Goal: Information Seeking & Learning: Learn about a topic

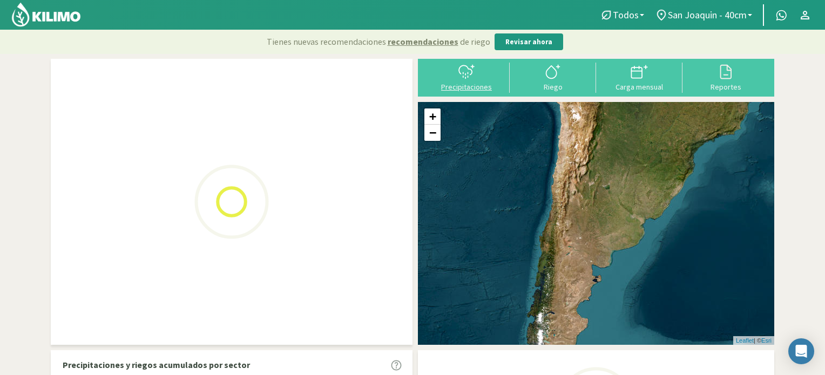
select select "1: Object"
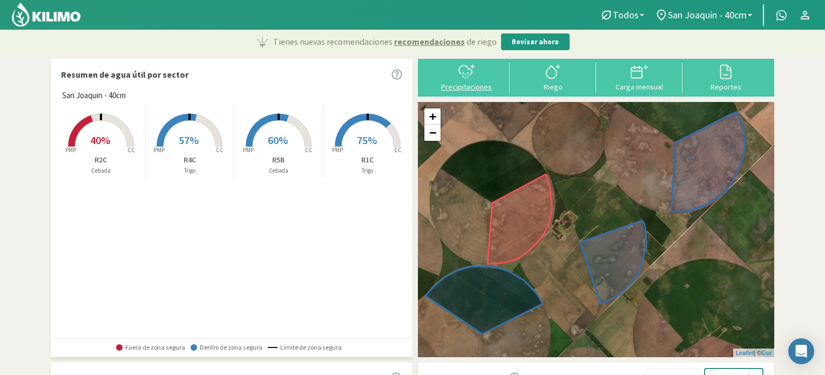
click at [475, 76] on icon at bounding box center [466, 71] width 17 height 17
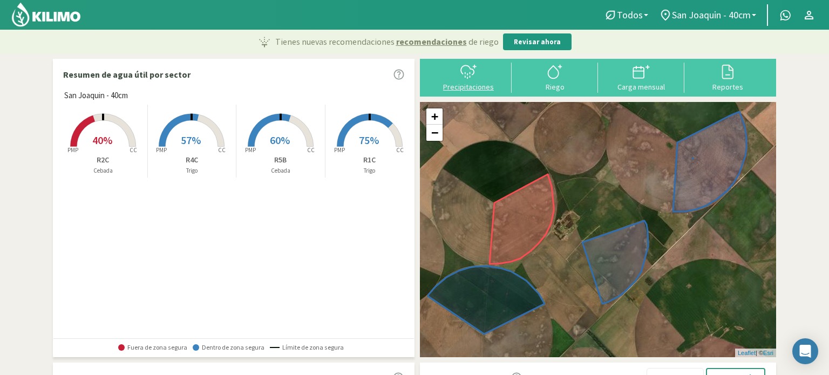
select select "1: Object"
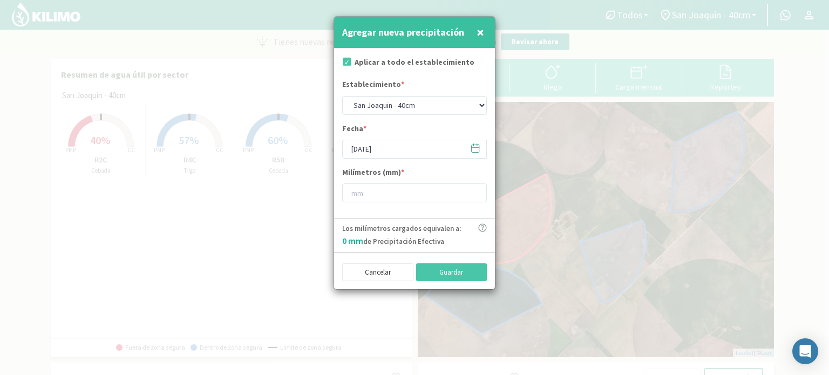
click at [476, 151] on icon at bounding box center [475, 148] width 10 height 10
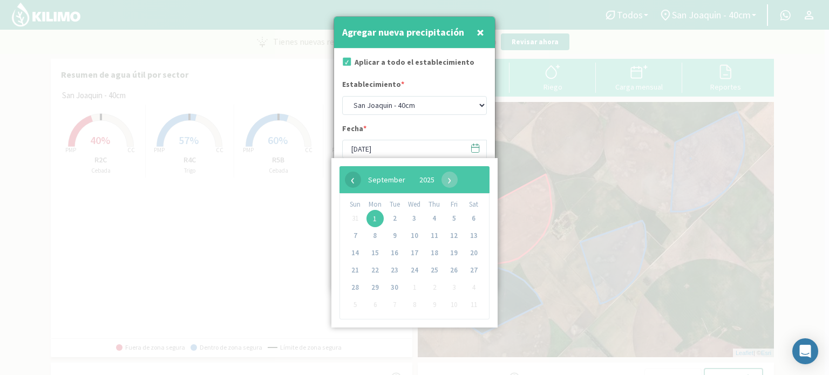
click at [354, 180] on span "‹" at bounding box center [353, 180] width 16 height 16
click at [353, 306] on span "31" at bounding box center [355, 304] width 17 height 17
type input "[DATE]"
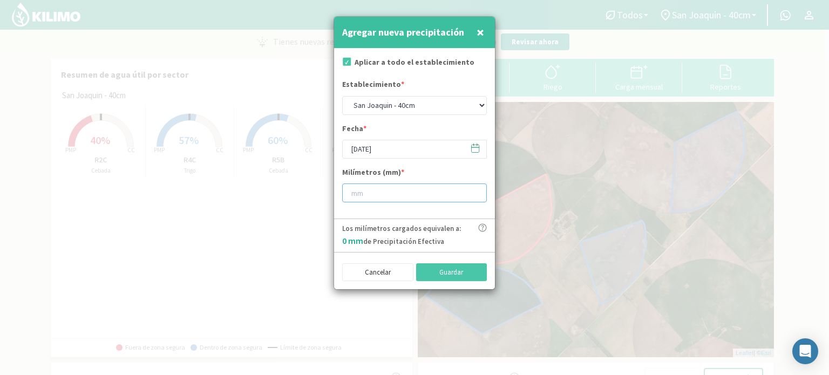
click at [369, 193] on input "number" at bounding box center [414, 193] width 145 height 19
type input "20"
click at [453, 270] on button "Guardar" at bounding box center [451, 272] width 71 height 18
type input "[DATE]"
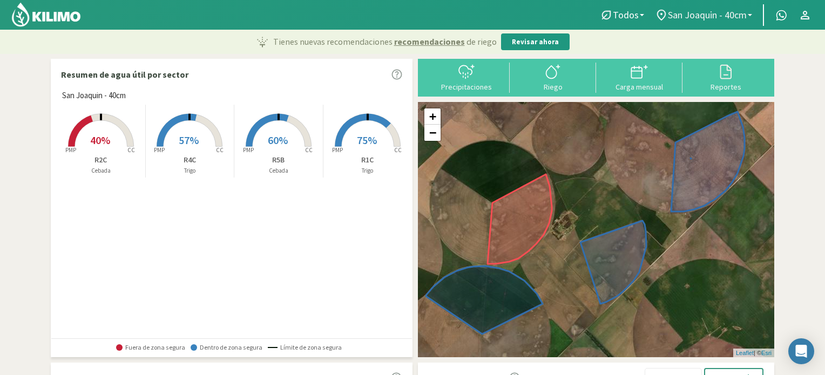
click at [736, 13] on span "San Joaquin - 40cm" at bounding box center [707, 14] width 79 height 11
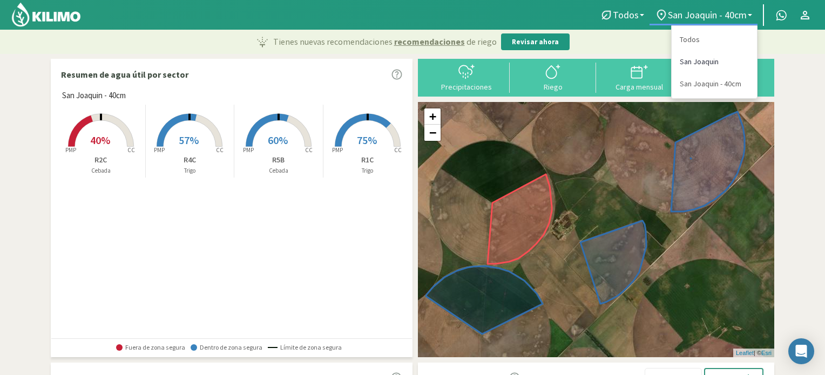
click at [716, 65] on link "San Joaquin" at bounding box center [714, 62] width 85 height 22
select select "0: Object"
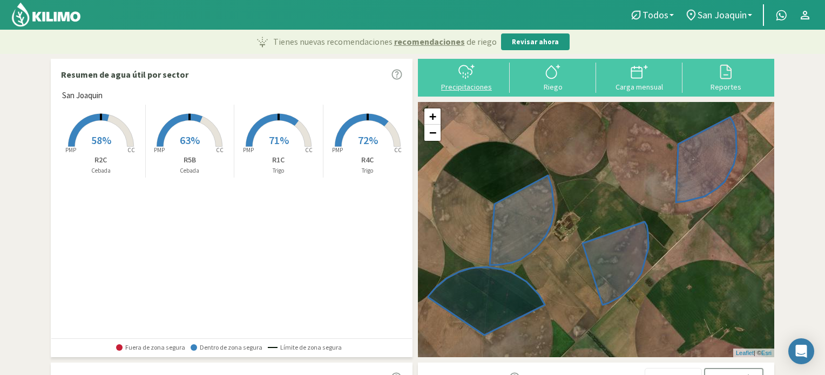
click at [445, 69] on div at bounding box center [466, 71] width 80 height 17
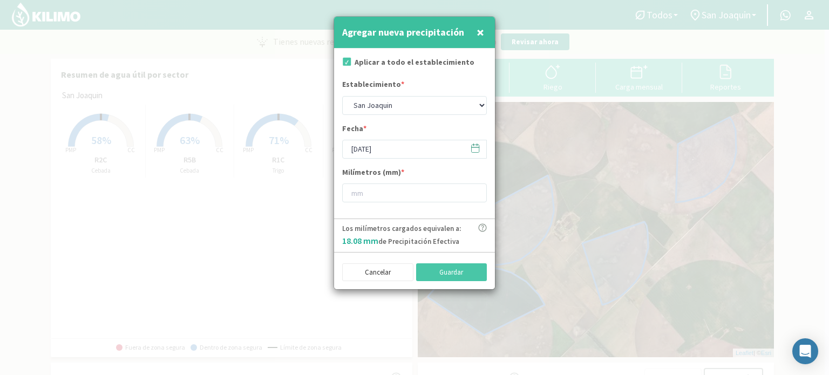
click at [475, 151] on icon at bounding box center [475, 148] width 10 height 10
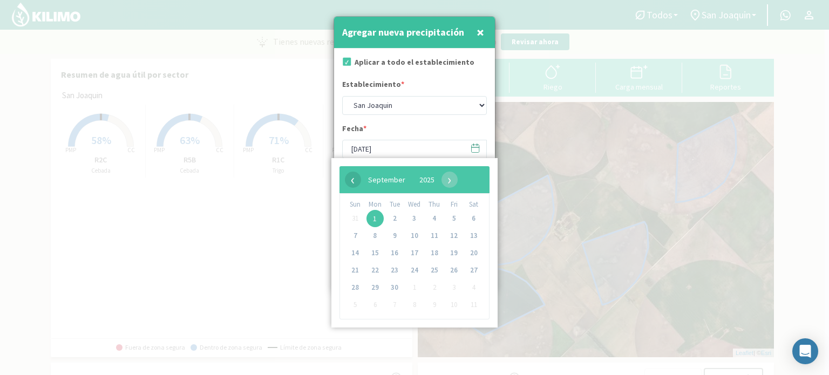
click at [352, 179] on span "‹" at bounding box center [353, 180] width 16 height 16
click at [357, 308] on span "31" at bounding box center [355, 304] width 17 height 17
type input "[DATE]"
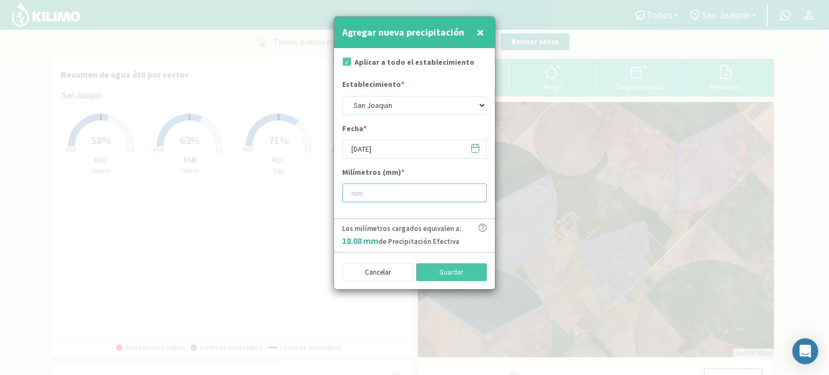
click at [378, 197] on input "number" at bounding box center [414, 193] width 145 height 19
type input "20"
click at [442, 279] on button "Guardar" at bounding box center [451, 272] width 71 height 18
type input "[DATE]"
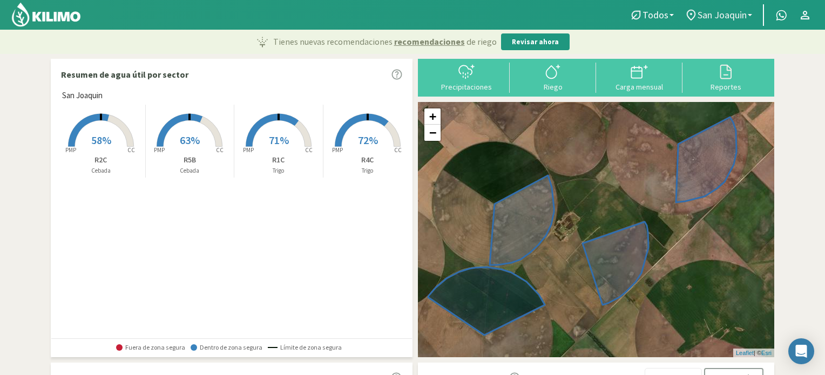
click at [715, 12] on span "San Joaquin" at bounding box center [721, 14] width 49 height 11
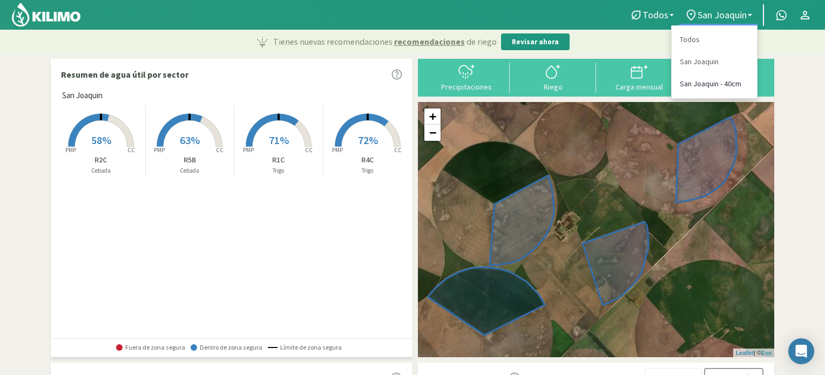
click at [689, 87] on link "San Joaquin - 40cm" at bounding box center [714, 84] width 85 height 22
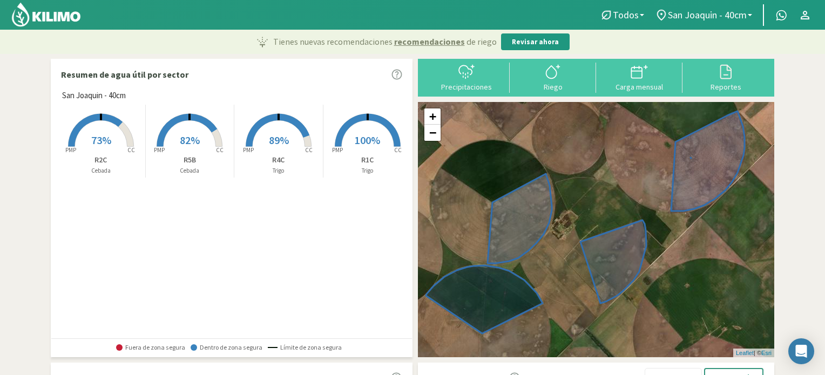
click at [361, 154] on p "R1C" at bounding box center [367, 159] width 89 height 11
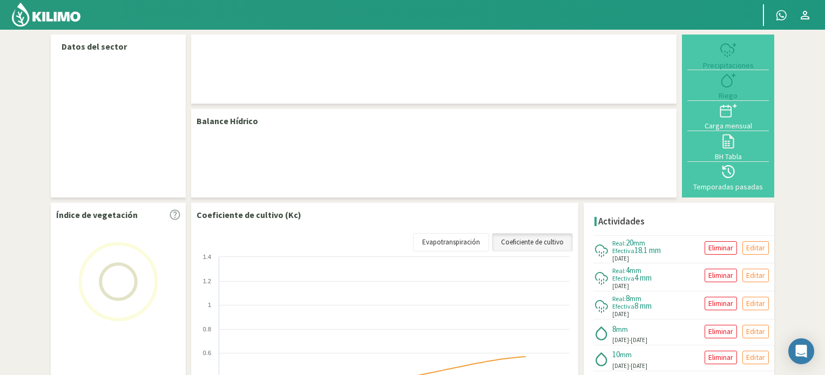
select select "1: Object"
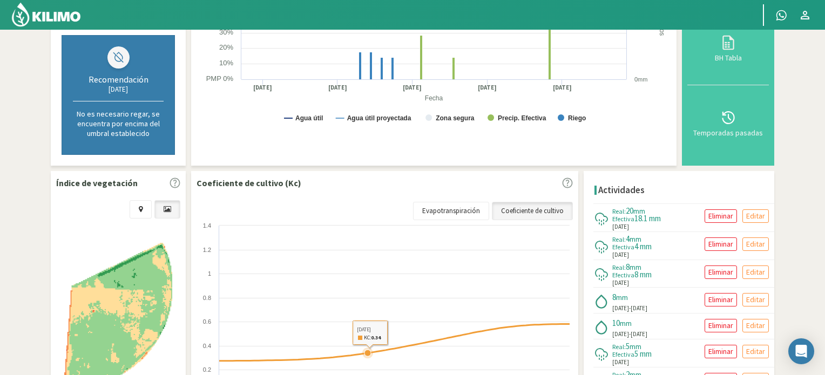
scroll to position [378, 0]
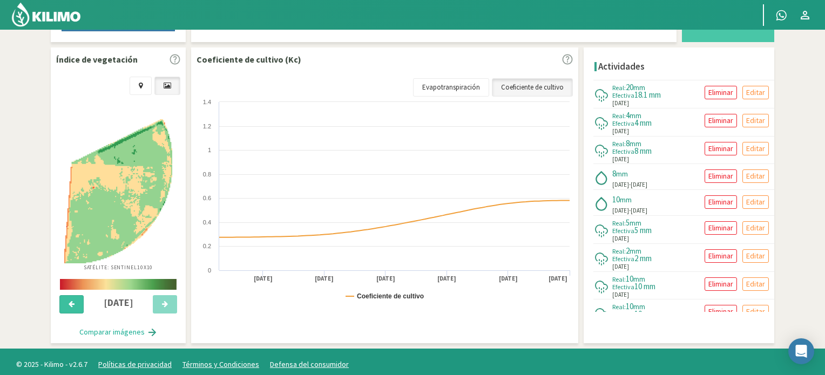
click at [67, 297] on button at bounding box center [71, 304] width 24 height 18
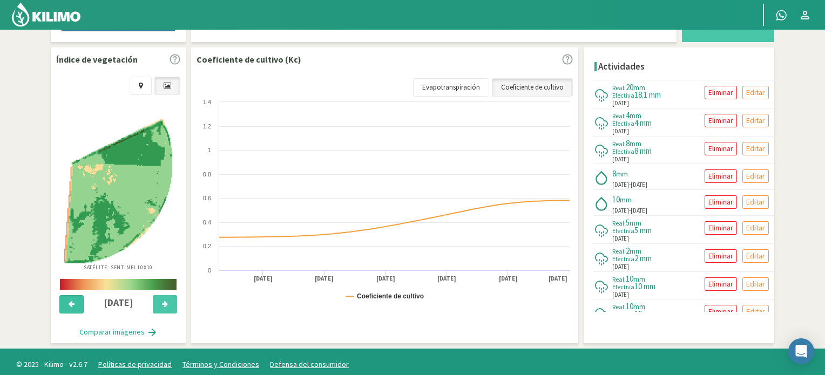
click at [67, 297] on button at bounding box center [71, 304] width 24 height 18
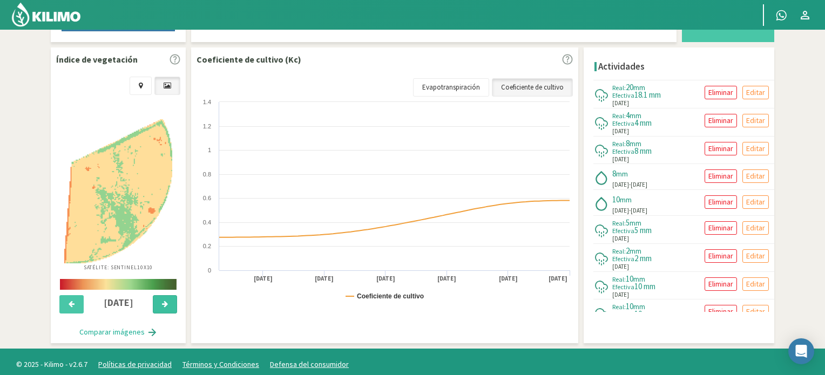
click at [167, 303] on icon at bounding box center [165, 304] width 6 height 7
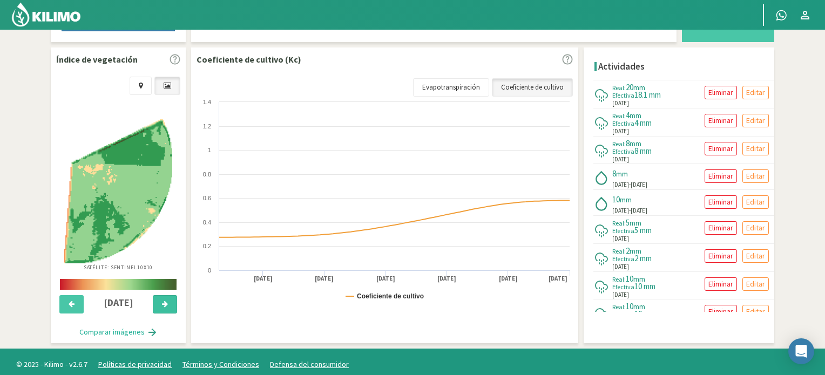
click at [167, 303] on icon at bounding box center [165, 304] width 6 height 7
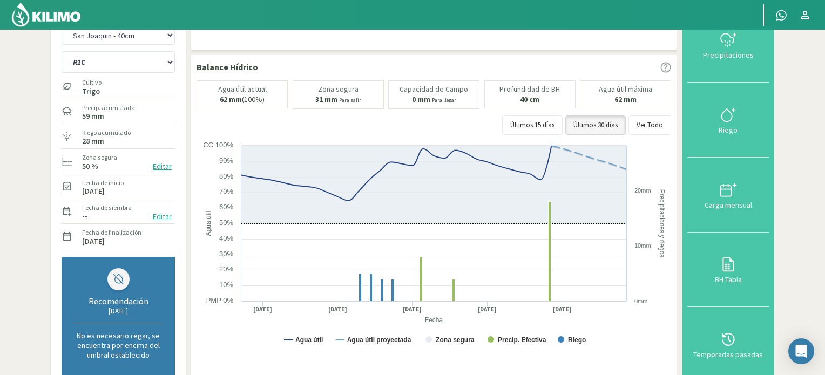
scroll to position [0, 0]
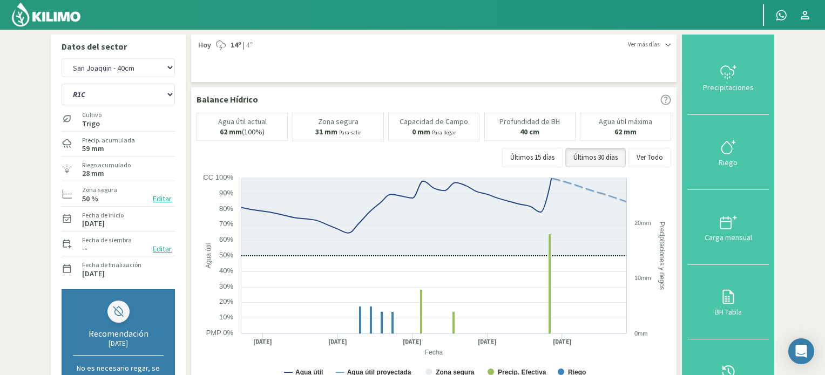
click at [66, 12] on img at bounding box center [46, 15] width 71 height 26
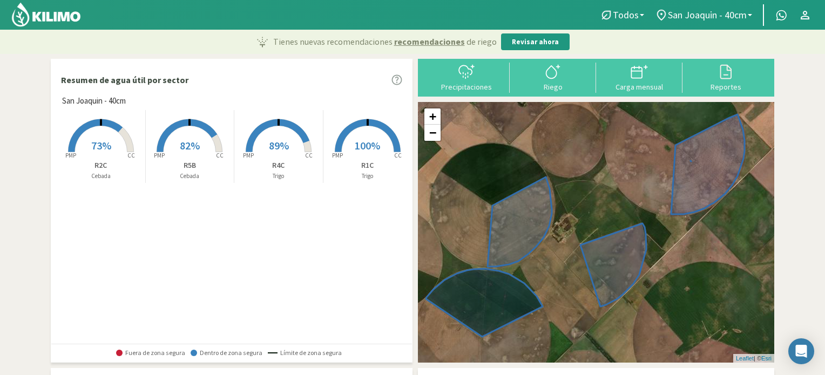
click at [106, 138] on rect at bounding box center [101, 153] width 86 height 86
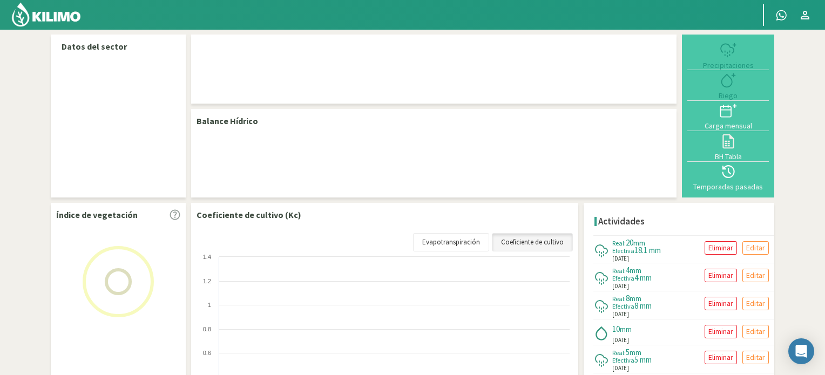
select select "1: Object"
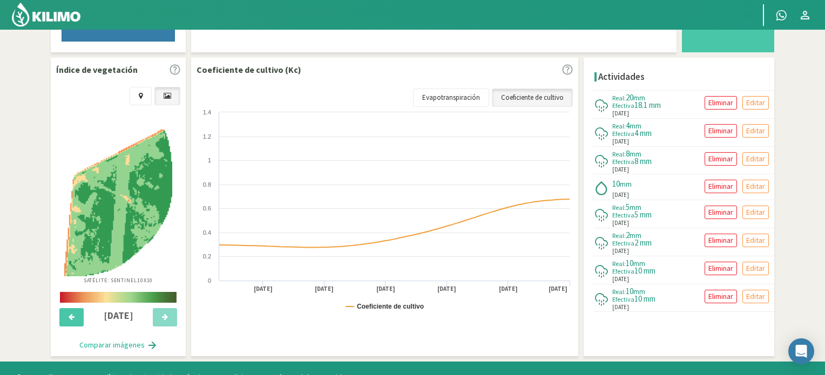
scroll to position [374, 0]
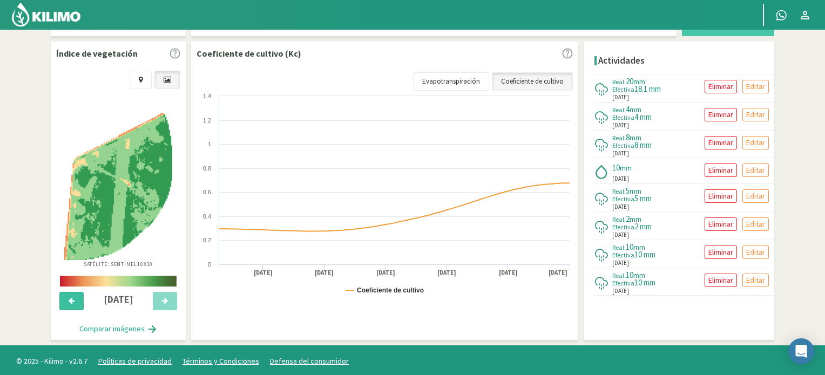
click at [73, 294] on button at bounding box center [71, 301] width 24 height 18
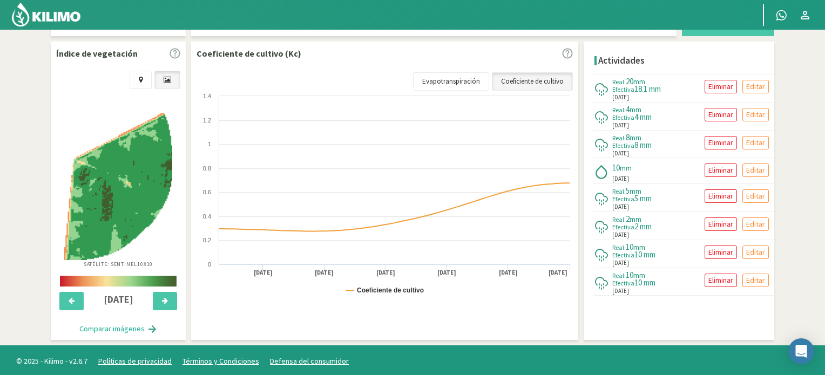
click at [195, 306] on div "Coeficiente de cultivo (Kc) Coeficiente de cultivo Evapotranspiración Created w…" at bounding box center [384, 191] width 387 height 299
click at [169, 301] on button at bounding box center [165, 301] width 24 height 18
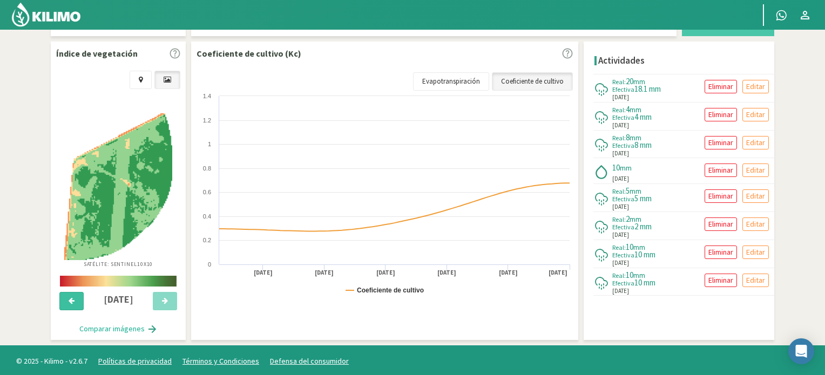
click at [74, 292] on button at bounding box center [71, 301] width 24 height 18
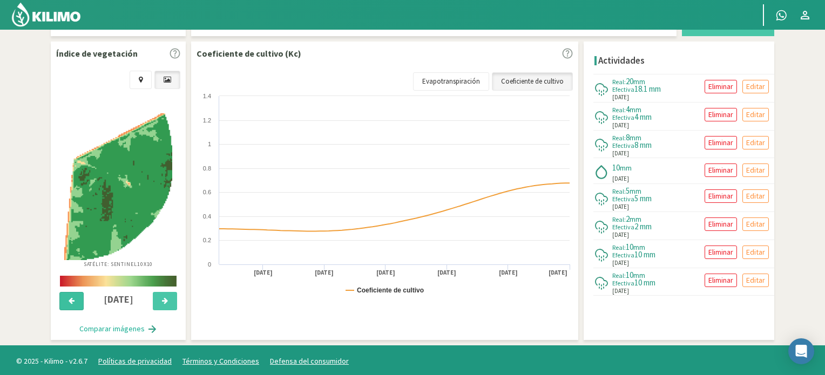
click at [74, 292] on button at bounding box center [71, 301] width 24 height 18
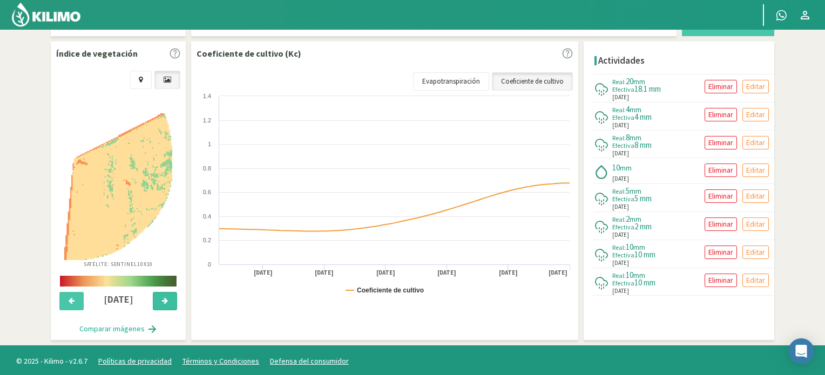
click at [164, 299] on icon at bounding box center [165, 300] width 6 height 7
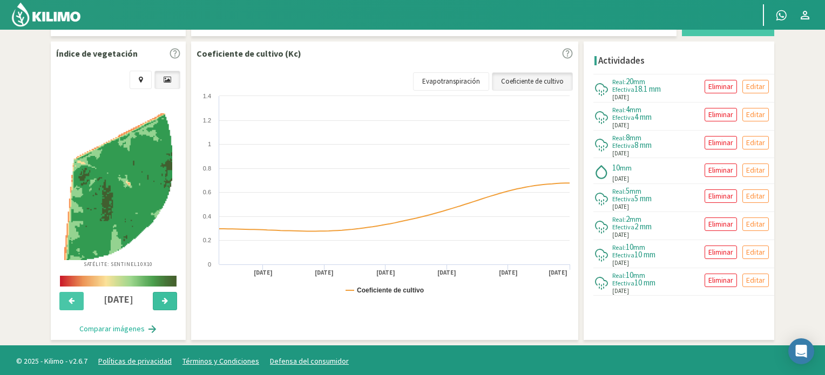
click at [164, 299] on icon at bounding box center [165, 300] width 6 height 7
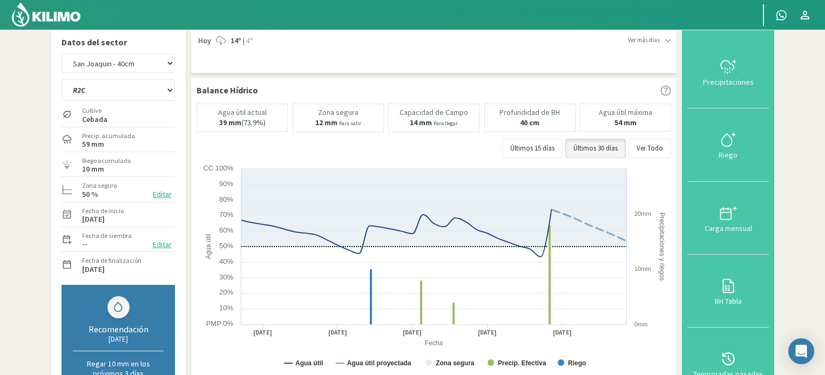
scroll to position [0, 0]
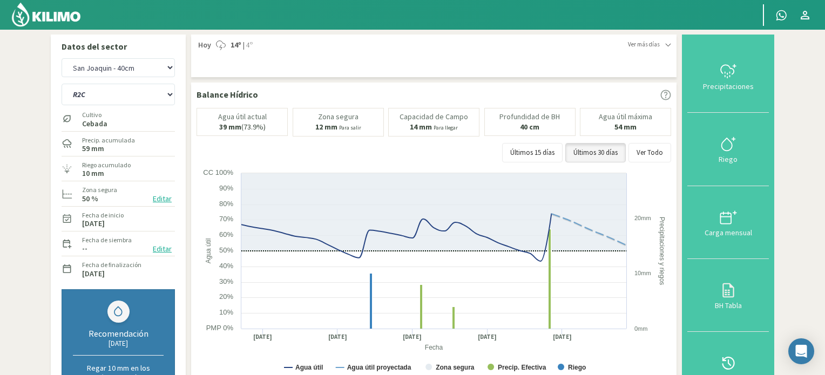
click at [64, 16] on img at bounding box center [46, 15] width 71 height 26
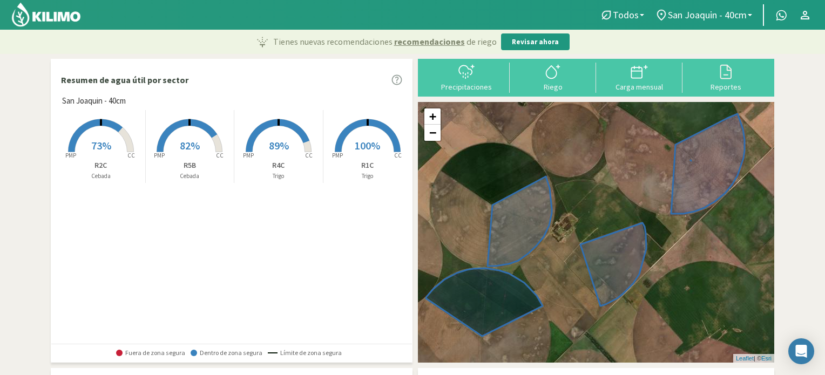
click at [186, 141] on span "82%" at bounding box center [190, 145] width 20 height 13
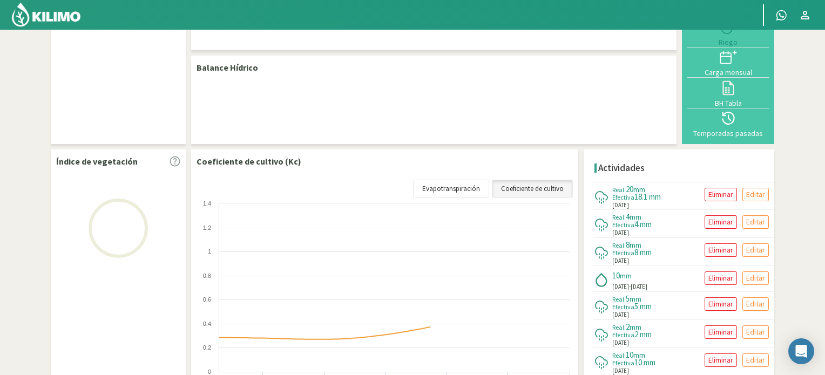
select select "1: Object"
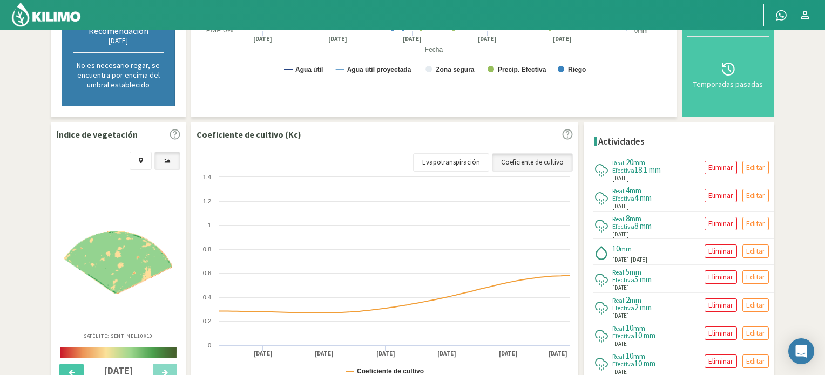
scroll to position [324, 0]
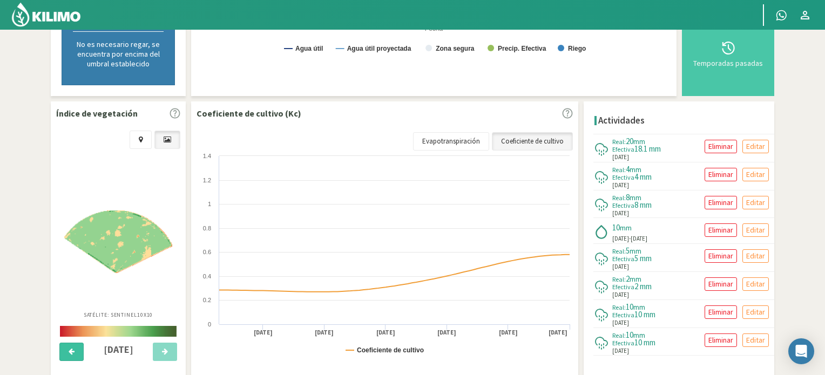
click at [76, 349] on button at bounding box center [71, 352] width 24 height 18
click at [77, 349] on button at bounding box center [71, 352] width 24 height 18
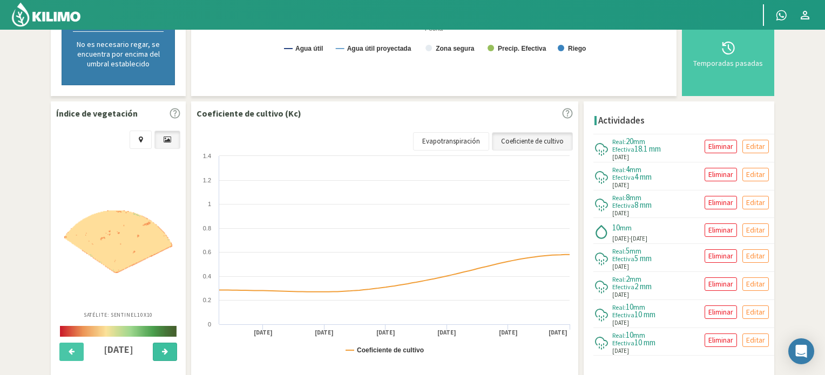
click at [171, 354] on button at bounding box center [165, 352] width 24 height 18
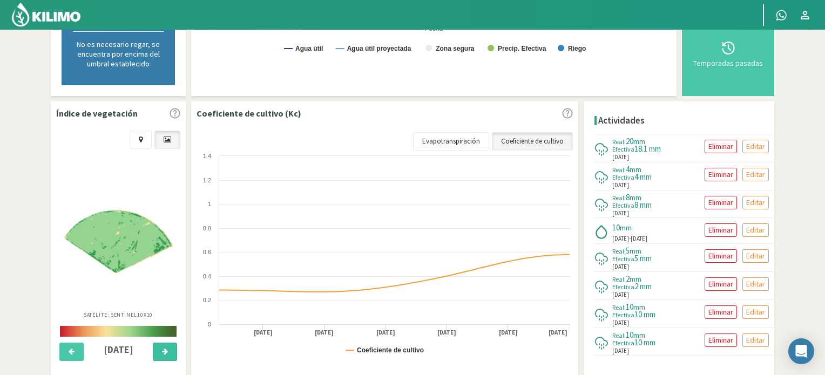
click at [171, 354] on button at bounding box center [165, 352] width 24 height 18
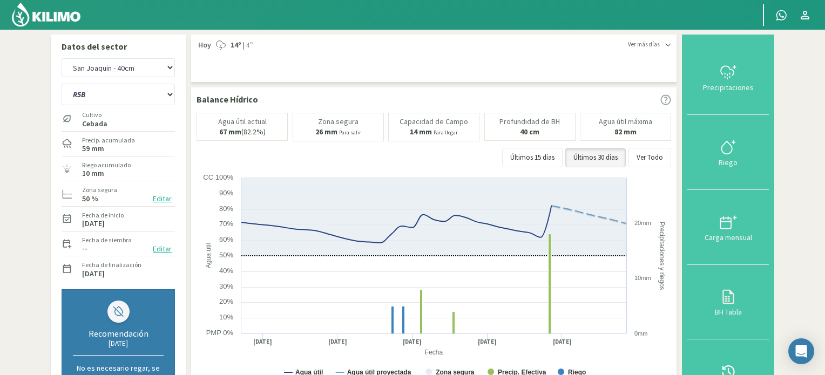
scroll to position [0, 0]
click at [112, 94] on select "R1C R2C R4C R5B" at bounding box center [118, 95] width 113 height 22
select select "2: Object"
click at [62, 84] on select "R1C R2C R4C R5B" at bounding box center [118, 95] width 113 height 22
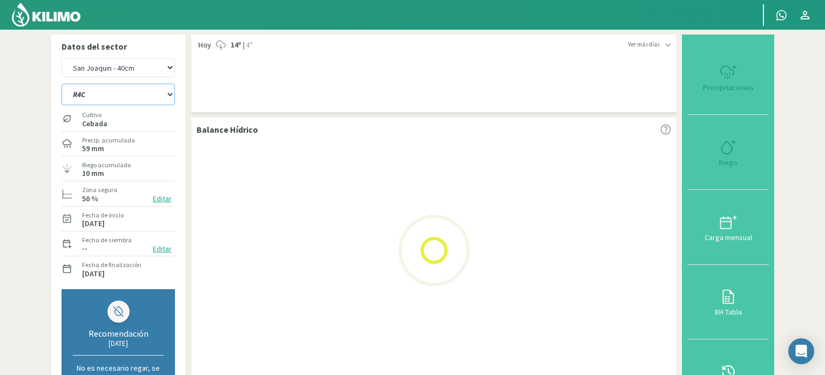
select select "3: Object"
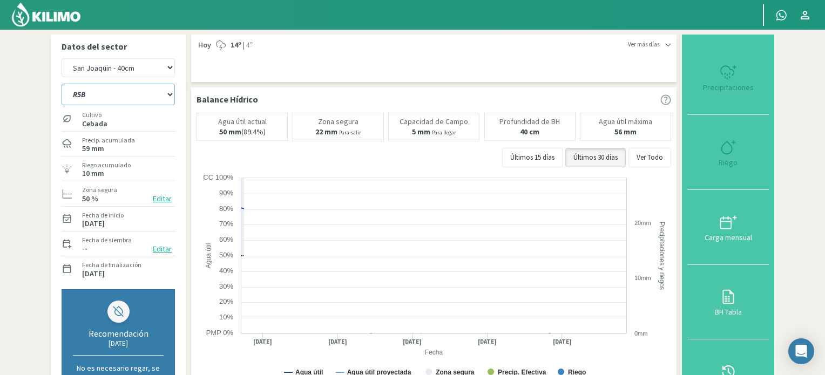
select select "6: Object"
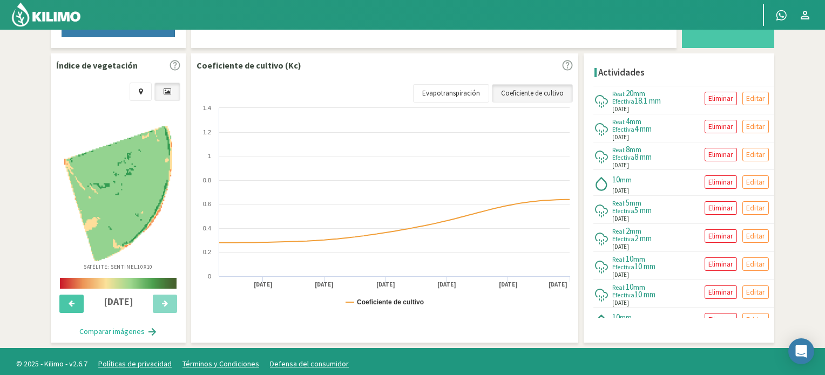
scroll to position [374, 0]
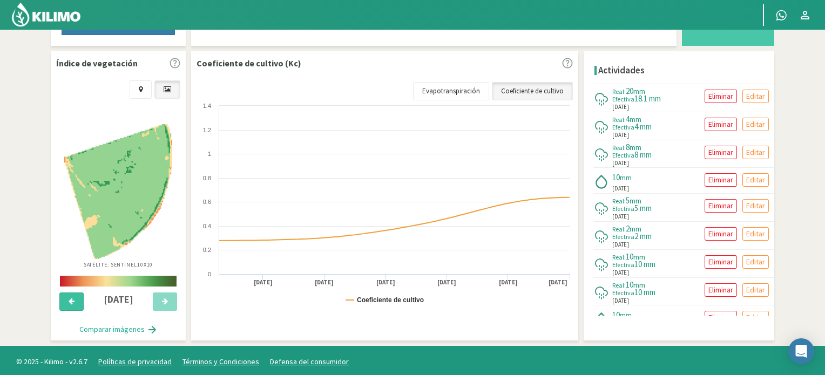
click at [72, 300] on icon at bounding box center [72, 301] width 6 height 7
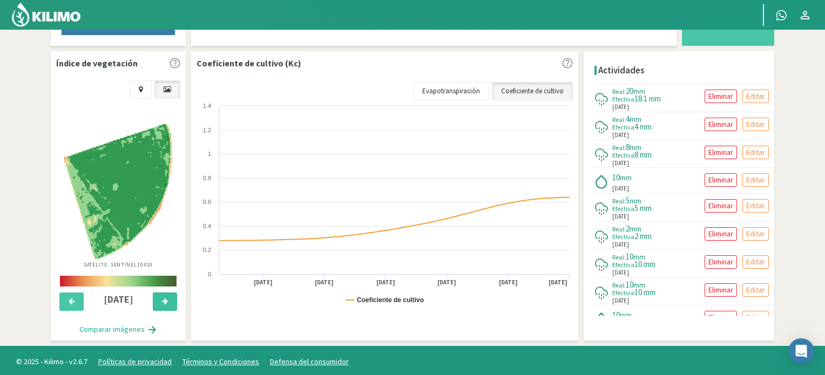
click at [167, 302] on icon at bounding box center [165, 301] width 6 height 7
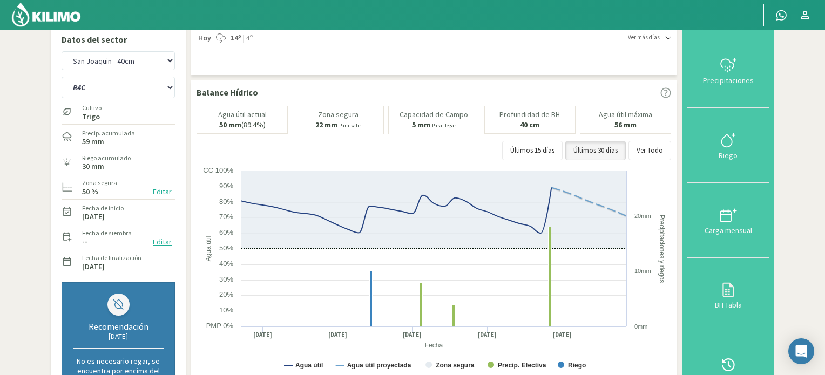
scroll to position [0, 0]
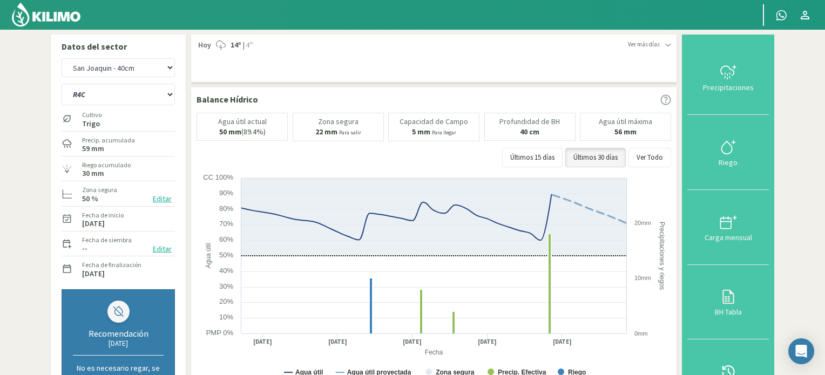
click at [59, 18] on img at bounding box center [46, 15] width 71 height 26
